Goal: Information Seeking & Learning: Find specific page/section

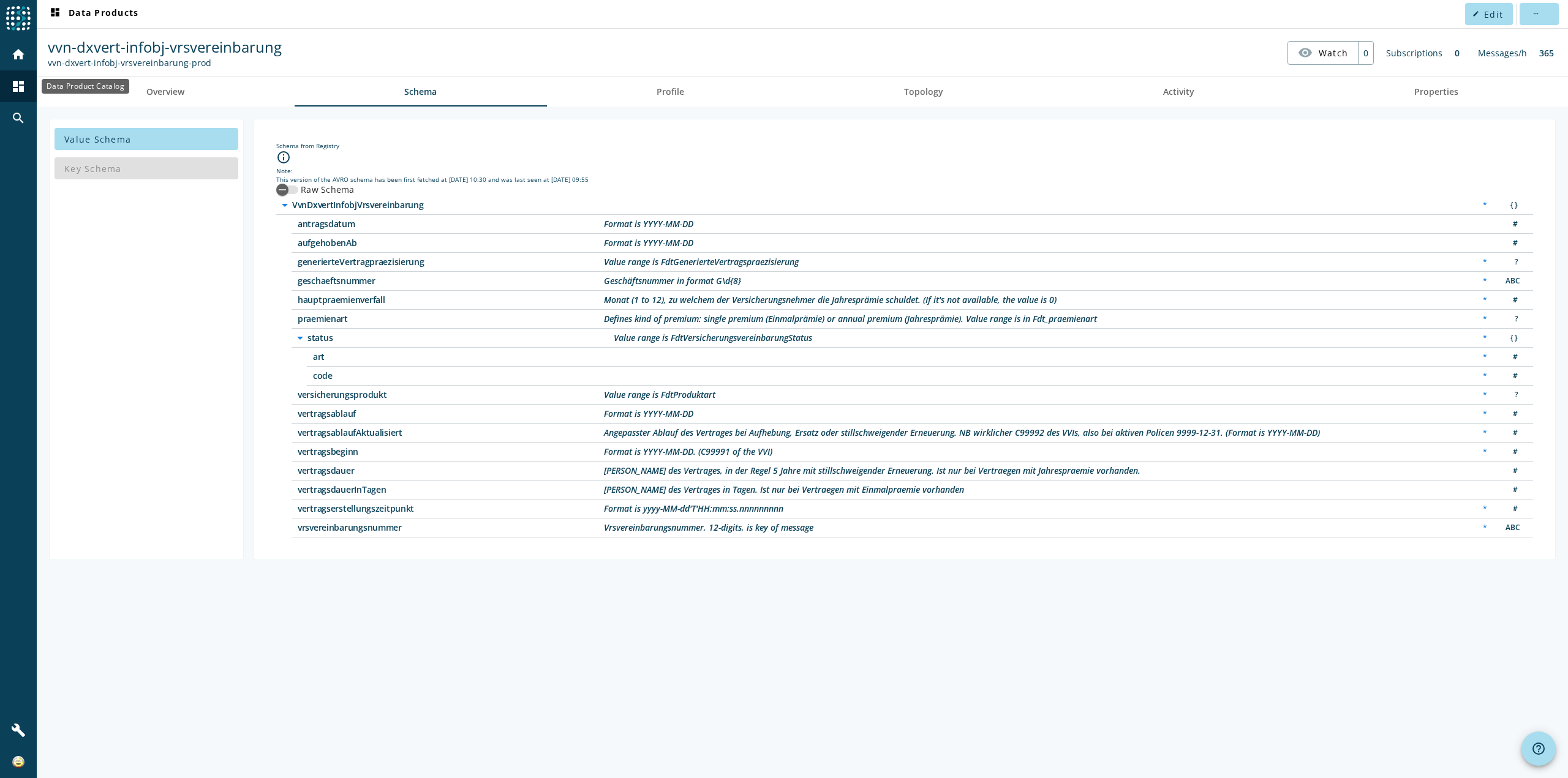
click at [25, 78] on div "dashboard" at bounding box center [19, 87] width 32 height 32
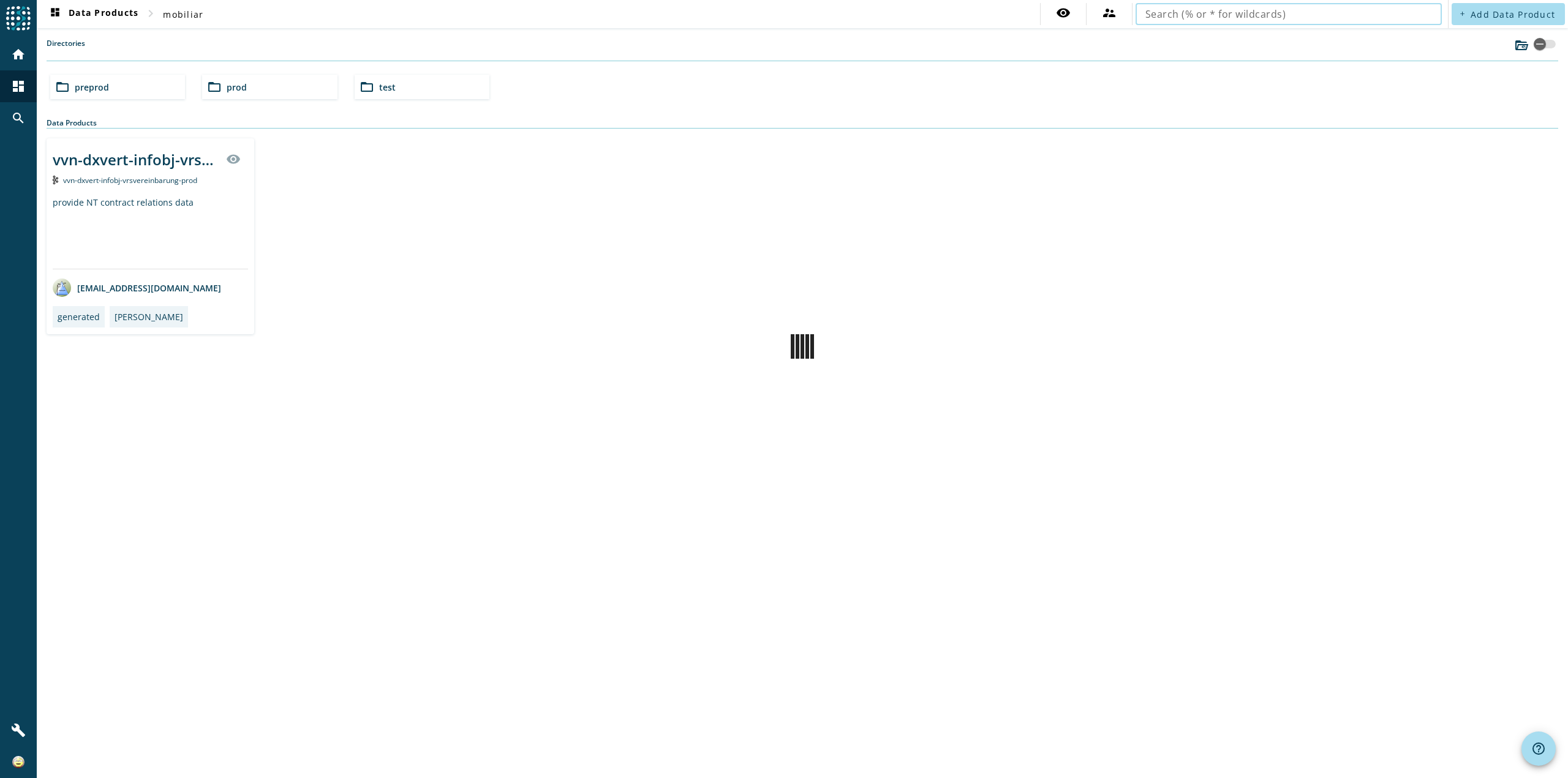
click at [1187, 17] on input "text" at bounding box center [1289, 14] width 287 height 15
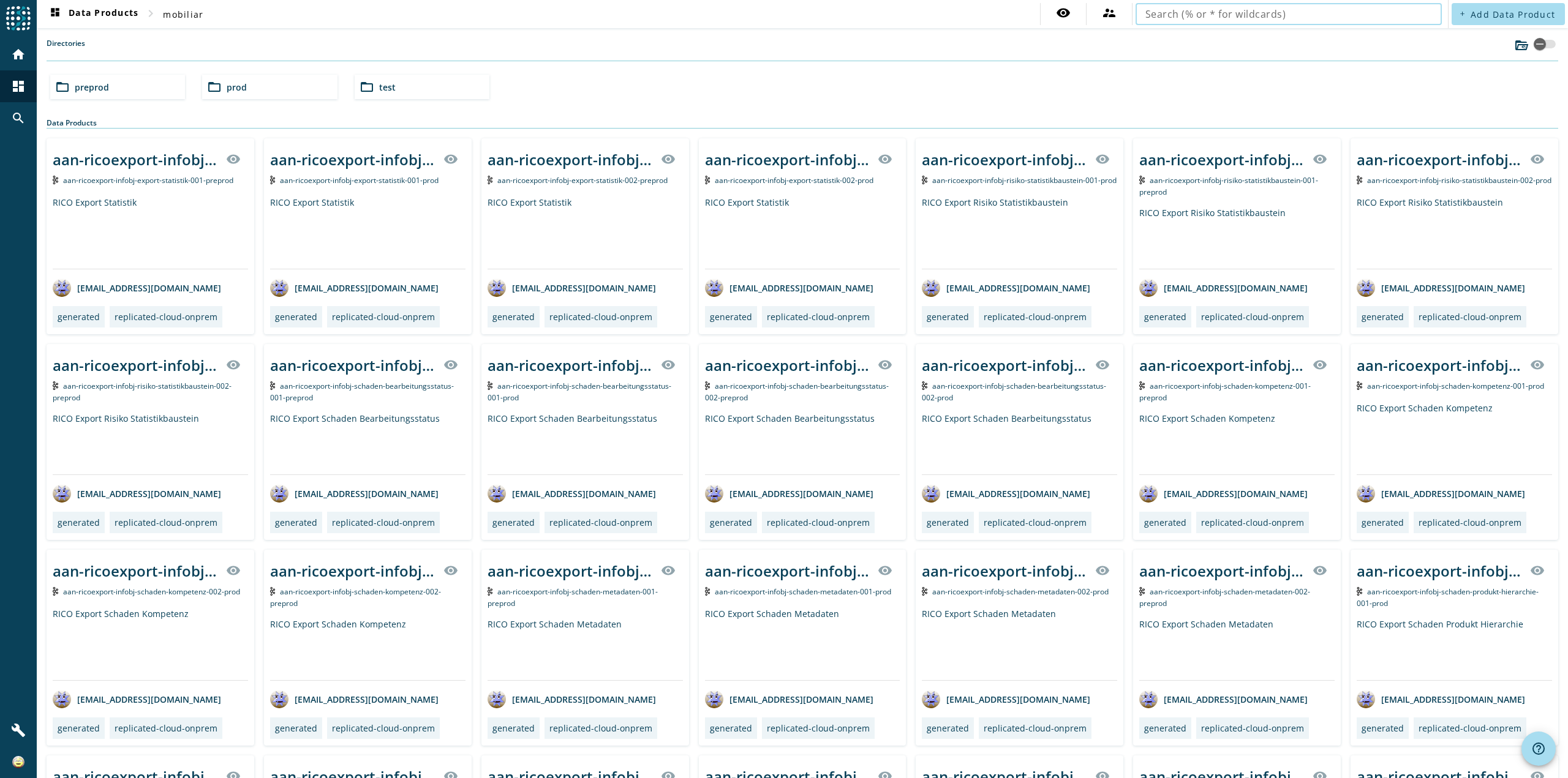
click at [283, 79] on div "folder_open prod" at bounding box center [269, 87] width 135 height 25
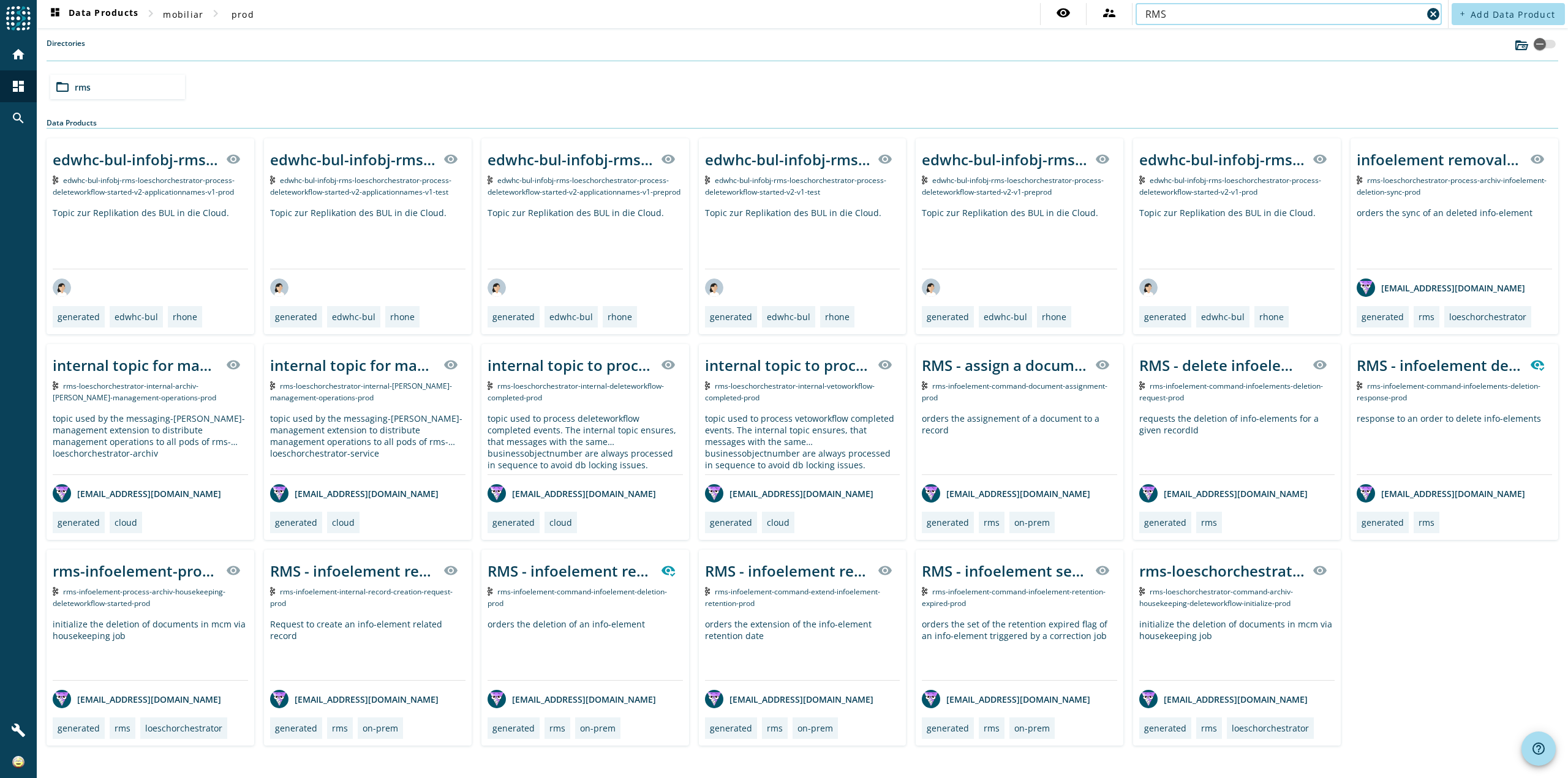
click at [1230, 17] on input "RMS" at bounding box center [1284, 14] width 277 height 15
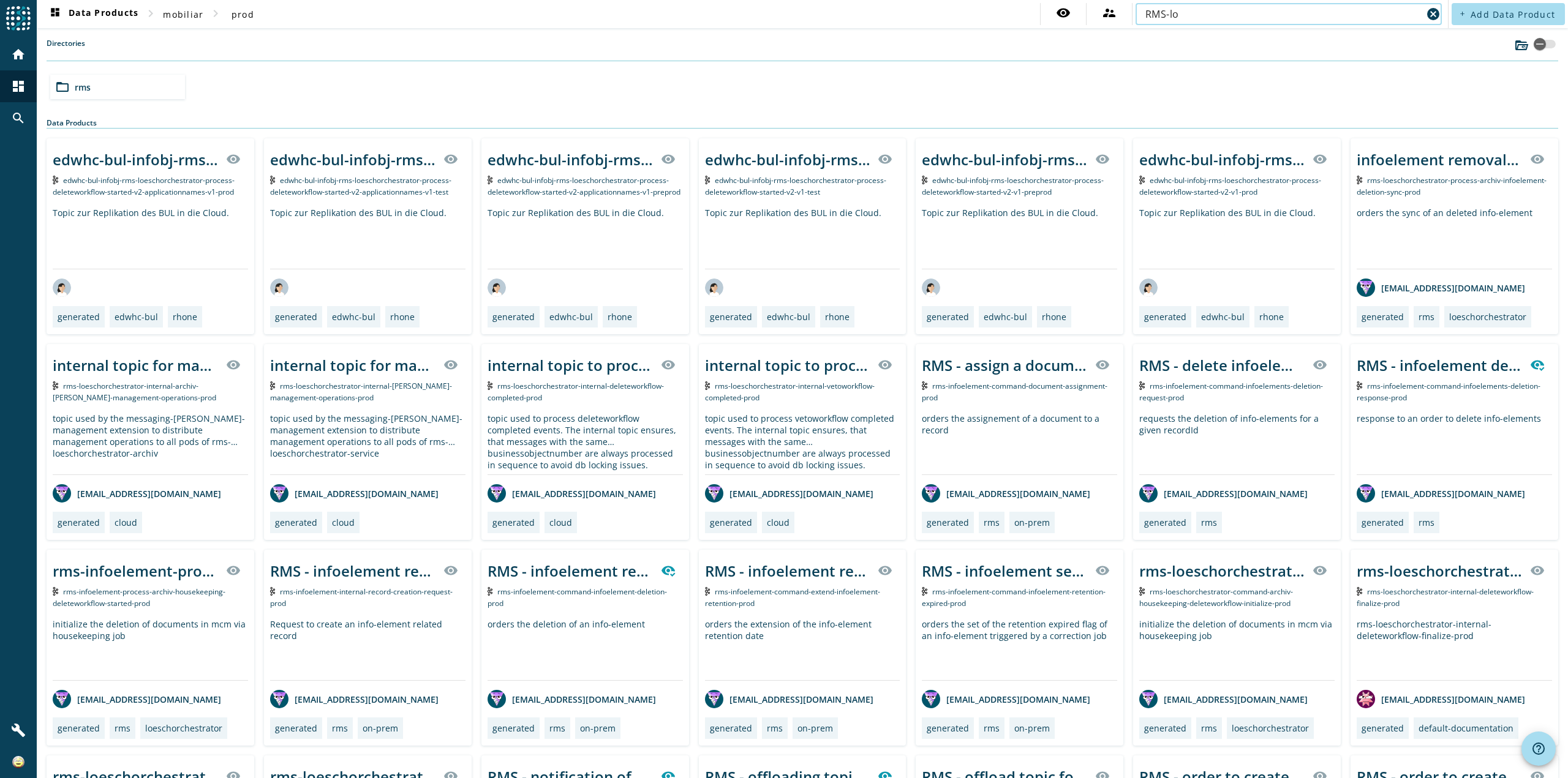
click at [1203, 17] on input "RMS-lo" at bounding box center [1284, 14] width 277 height 15
type input "rms-loeschorchestrator"
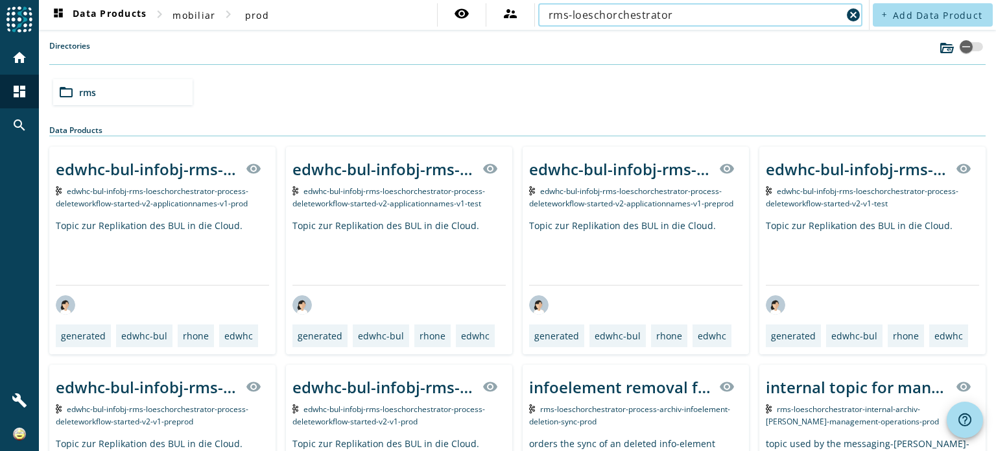
click at [664, 9] on input "rms-loeschorchestrator" at bounding box center [695, 15] width 293 height 16
click at [675, 21] on input "rms-loeschorchestrator" at bounding box center [695, 15] width 293 height 16
click at [115, 93] on div "folder_open rms" at bounding box center [122, 92] width 139 height 26
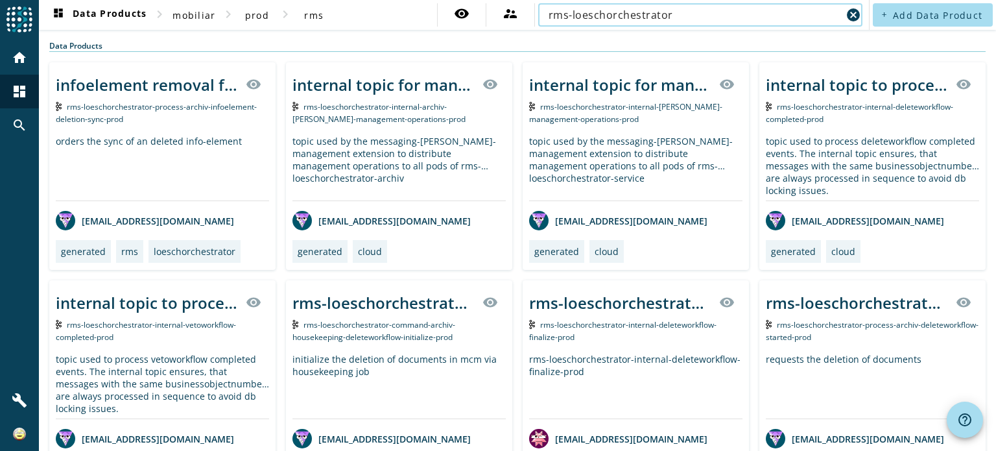
click at [669, 15] on input "rms-loeschorchestrator" at bounding box center [695, 15] width 293 height 16
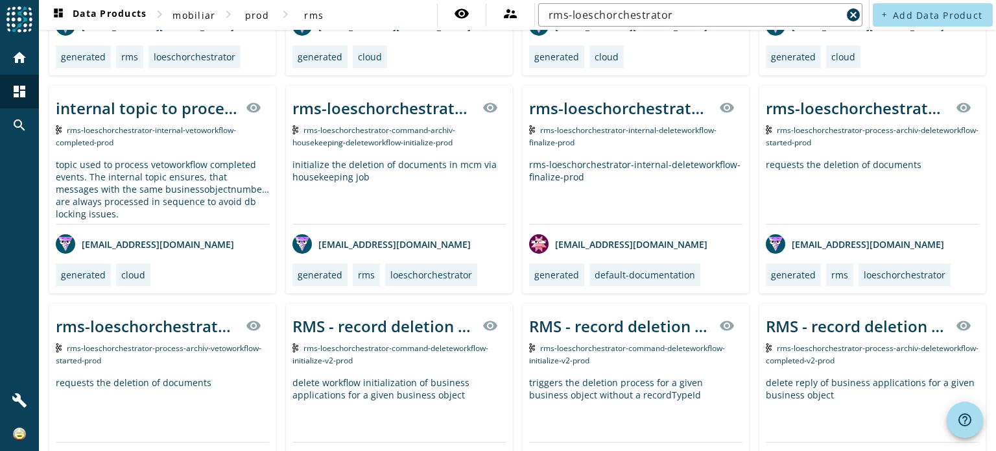
scroll to position [324, 0]
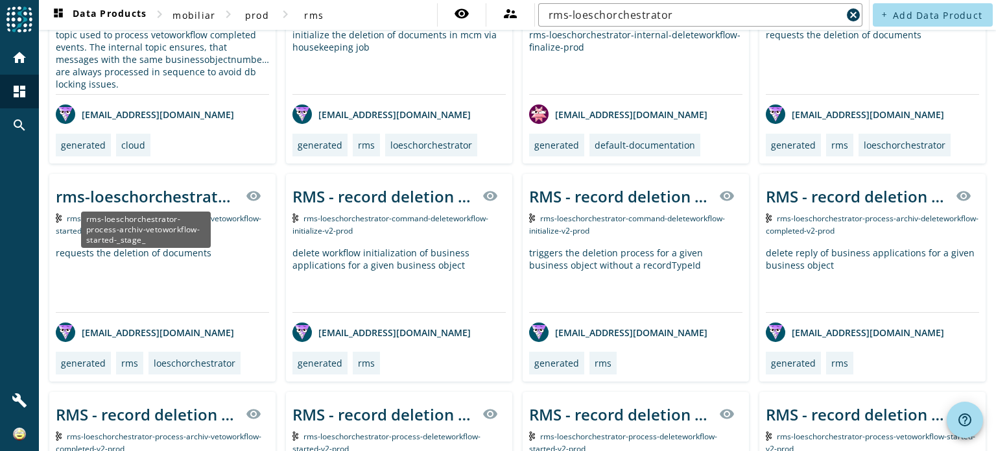
click at [187, 202] on div "rms-loeschorchestrator-process-archiv-vetoworkflow-started-_stage_" at bounding box center [147, 195] width 182 height 21
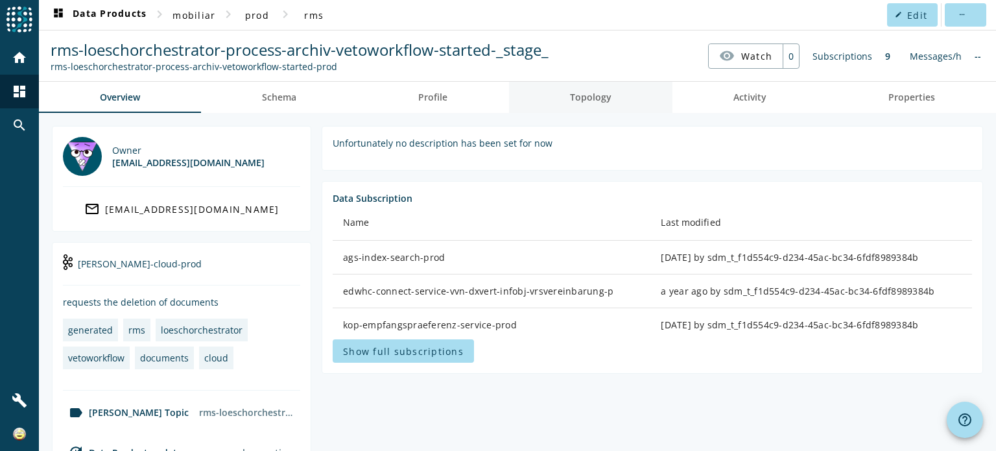
click at [580, 93] on span "Topology" at bounding box center [591, 97] width 42 height 9
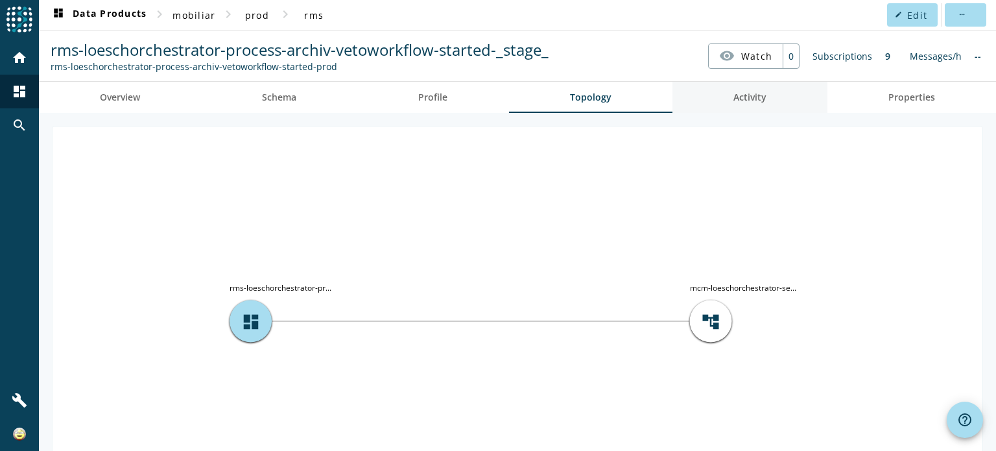
click at [734, 93] on span "Activity" at bounding box center [750, 97] width 33 height 9
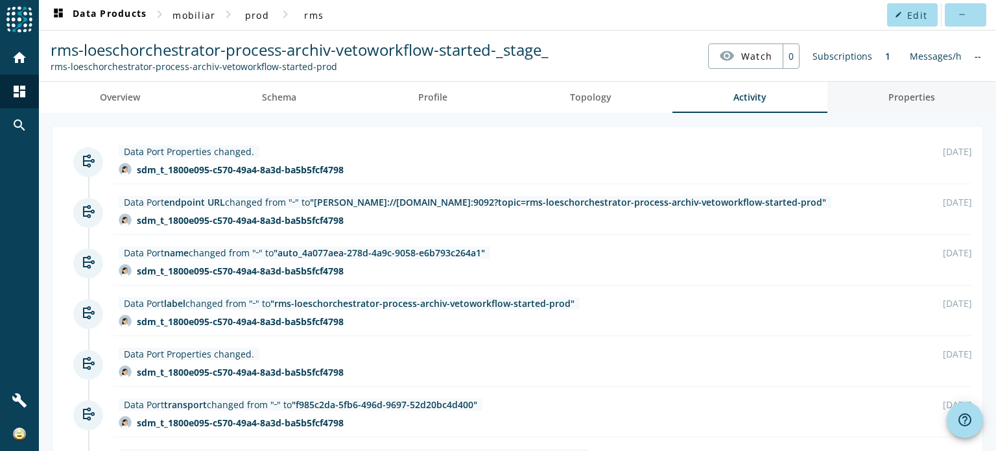
click at [889, 95] on span "Properties" at bounding box center [912, 97] width 47 height 9
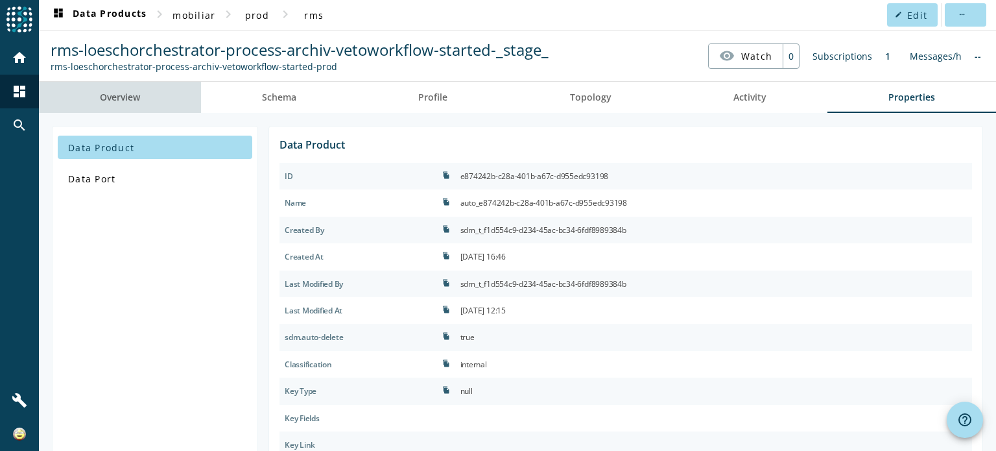
click at [136, 100] on span "Overview" at bounding box center [120, 97] width 40 height 9
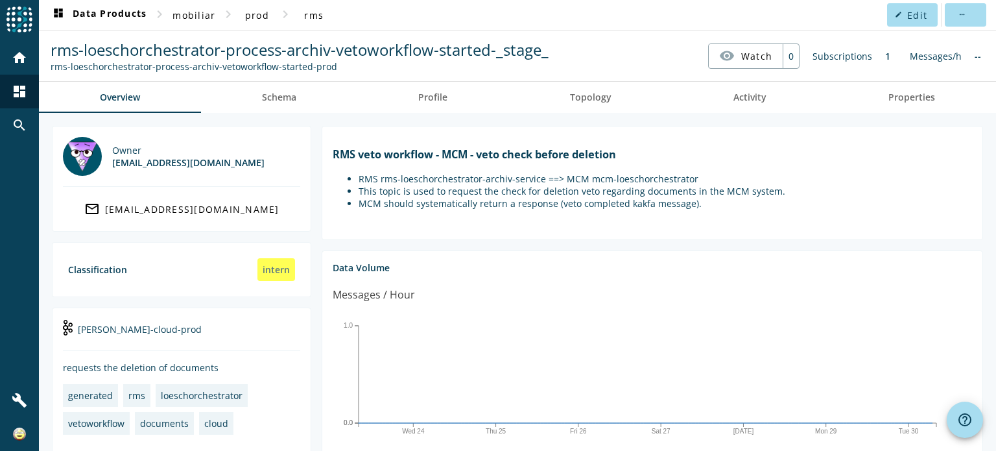
click at [837, 56] on div "Subscriptions" at bounding box center [842, 55] width 73 height 25
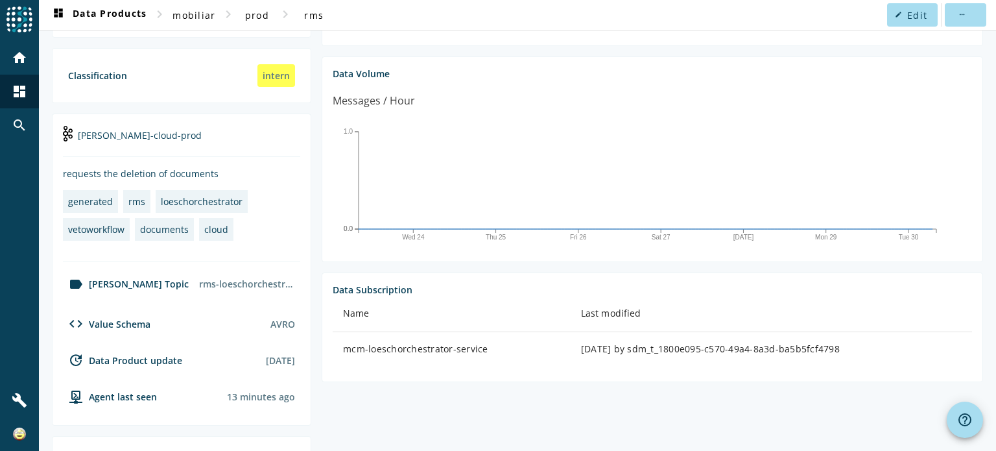
scroll to position [195, 0]
drag, startPoint x: 483, startPoint y: 361, endPoint x: 346, endPoint y: 362, distance: 136.2
click at [346, 355] on div "mcm-loeschorchestrator-service" at bounding box center [451, 348] width 217 height 13
copy div "mcm-loeschorchestrator-service"
click at [522, 381] on section "Data Subscription Name Last modified mcm-loeschorchestrator-service [DATE] by s…" at bounding box center [653, 327] width 662 height 110
